Goal: Information Seeking & Learning: Learn about a topic

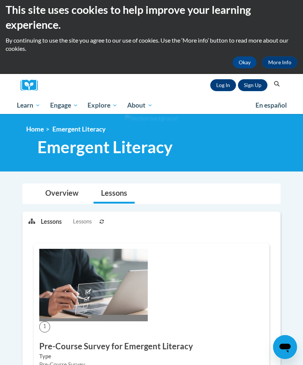
scroll to position [4, 0]
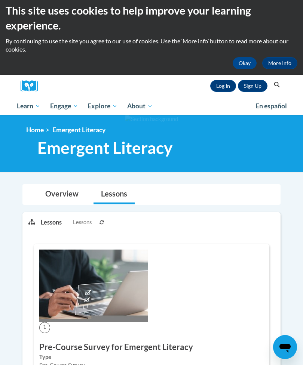
click at [215, 87] on link "Log In" at bounding box center [223, 86] width 26 height 12
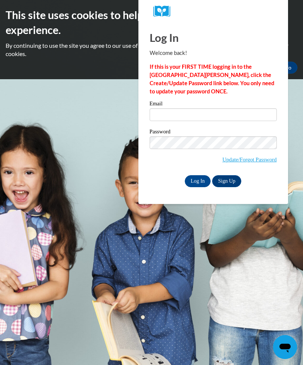
click at [224, 113] on input "Email" at bounding box center [213, 114] width 127 height 13
click at [215, 114] on input "Email" at bounding box center [213, 114] width 127 height 13
click at [174, 117] on input "Email" at bounding box center [213, 114] width 127 height 13
click at [200, 118] on input "Email" at bounding box center [213, 114] width 127 height 13
type input "l"
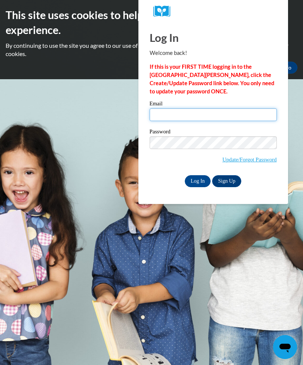
type input "sjames@ctcheadstart.com"
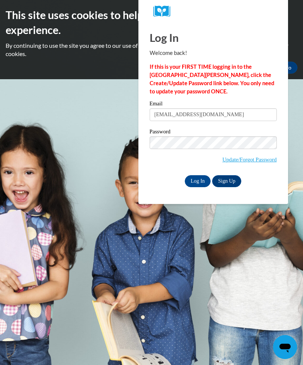
click at [198, 179] on input "Log In" at bounding box center [198, 181] width 26 height 12
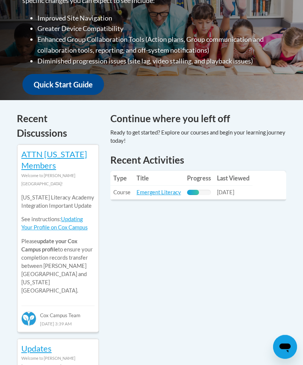
scroll to position [260, 0]
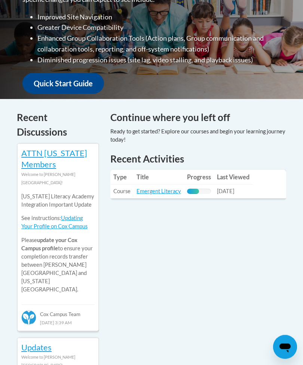
click at [160, 189] on link "Emergent Literacy" at bounding box center [159, 192] width 45 height 6
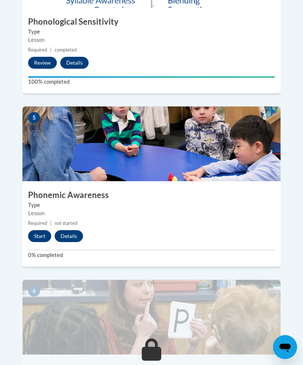
scroll to position [903, 0]
click at [38, 231] on button "Start" at bounding box center [39, 237] width 23 height 12
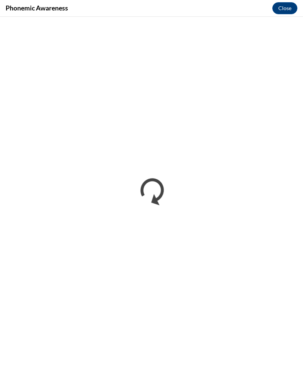
scroll to position [0, 0]
click at [284, 7] on button "Close" at bounding box center [284, 8] width 25 height 12
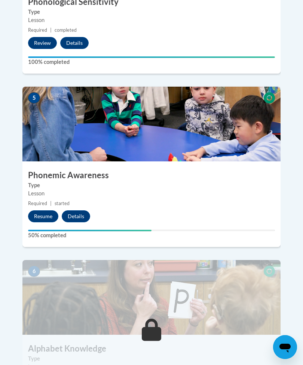
scroll to position [920, 0]
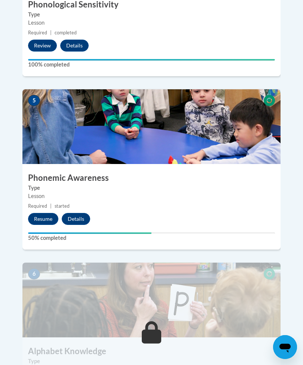
click at [74, 213] on button "Details" at bounding box center [76, 219] width 28 height 12
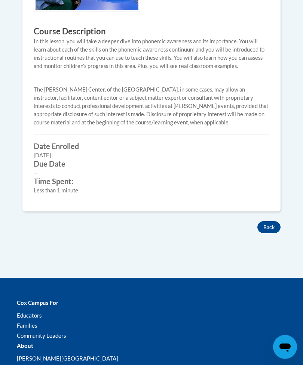
scroll to position [319, 0]
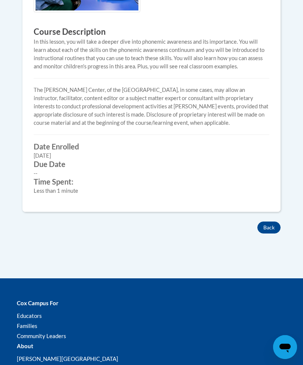
click at [272, 223] on button "Back" at bounding box center [268, 228] width 23 height 12
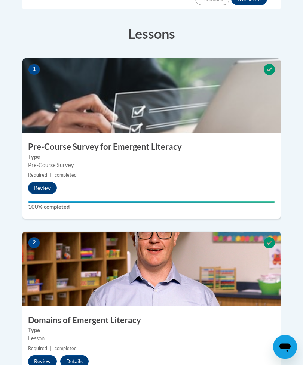
scroll to position [258, 0]
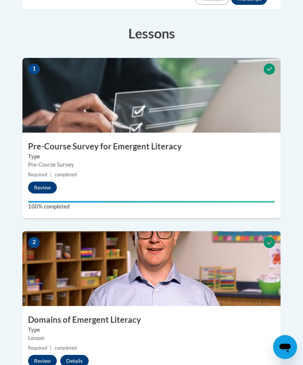
click at [44, 182] on button "Review" at bounding box center [42, 188] width 29 height 12
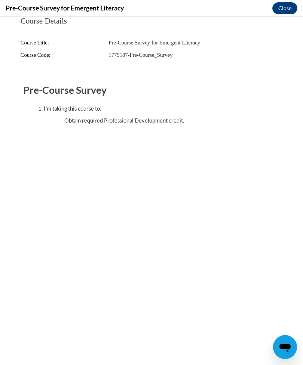
scroll to position [0, 0]
click at [281, 10] on button "Close" at bounding box center [284, 8] width 25 height 12
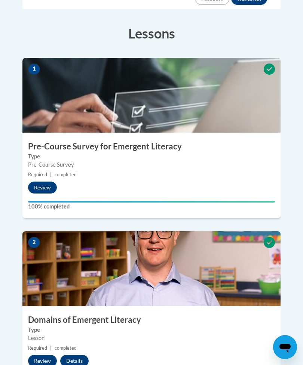
click at [74, 355] on button "Details" at bounding box center [74, 361] width 28 height 12
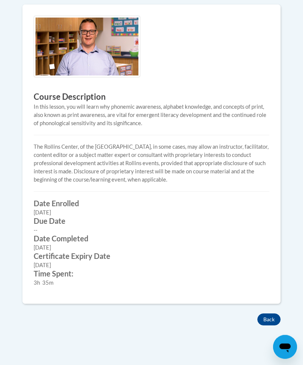
scroll to position [255, 0]
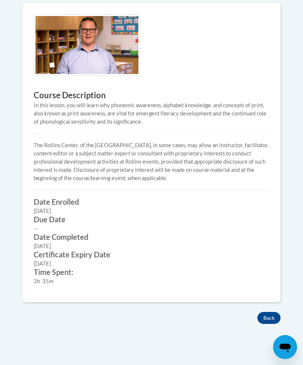
click at [274, 312] on button "Back" at bounding box center [268, 318] width 23 height 12
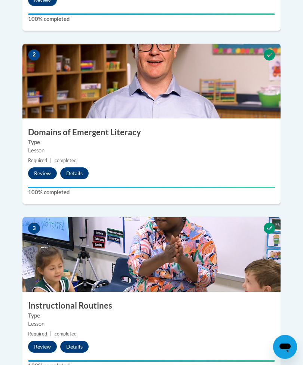
scroll to position [445, 0]
click at [73, 341] on button "Details" at bounding box center [74, 347] width 28 height 12
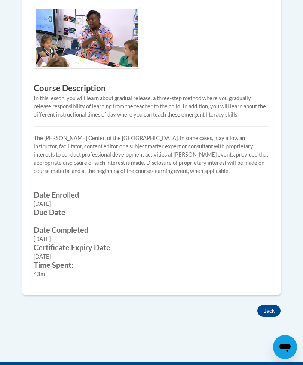
scroll to position [264, 0]
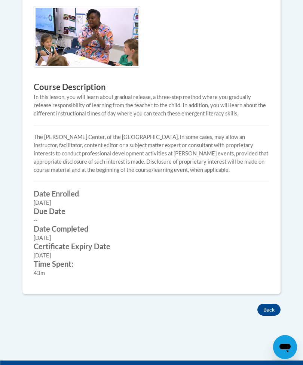
click at [270, 307] on button "Back" at bounding box center [268, 310] width 23 height 12
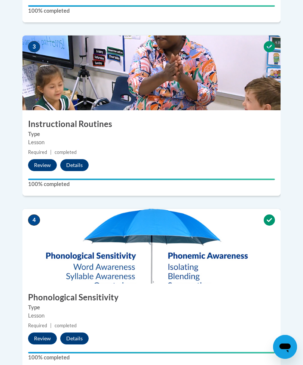
scroll to position [628, 0]
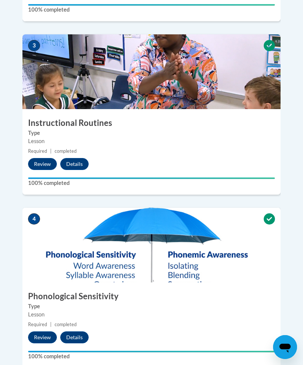
click at [79, 332] on button "Details" at bounding box center [74, 338] width 28 height 12
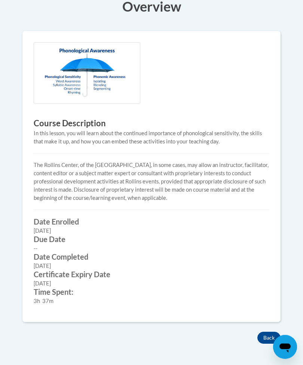
scroll to position [227, 0]
click at [273, 332] on button "Back" at bounding box center [268, 338] width 23 height 12
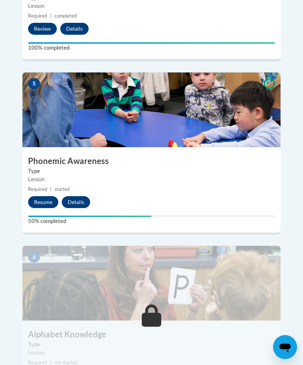
scroll to position [939, 0]
